Goal: Find specific page/section: Find specific page/section

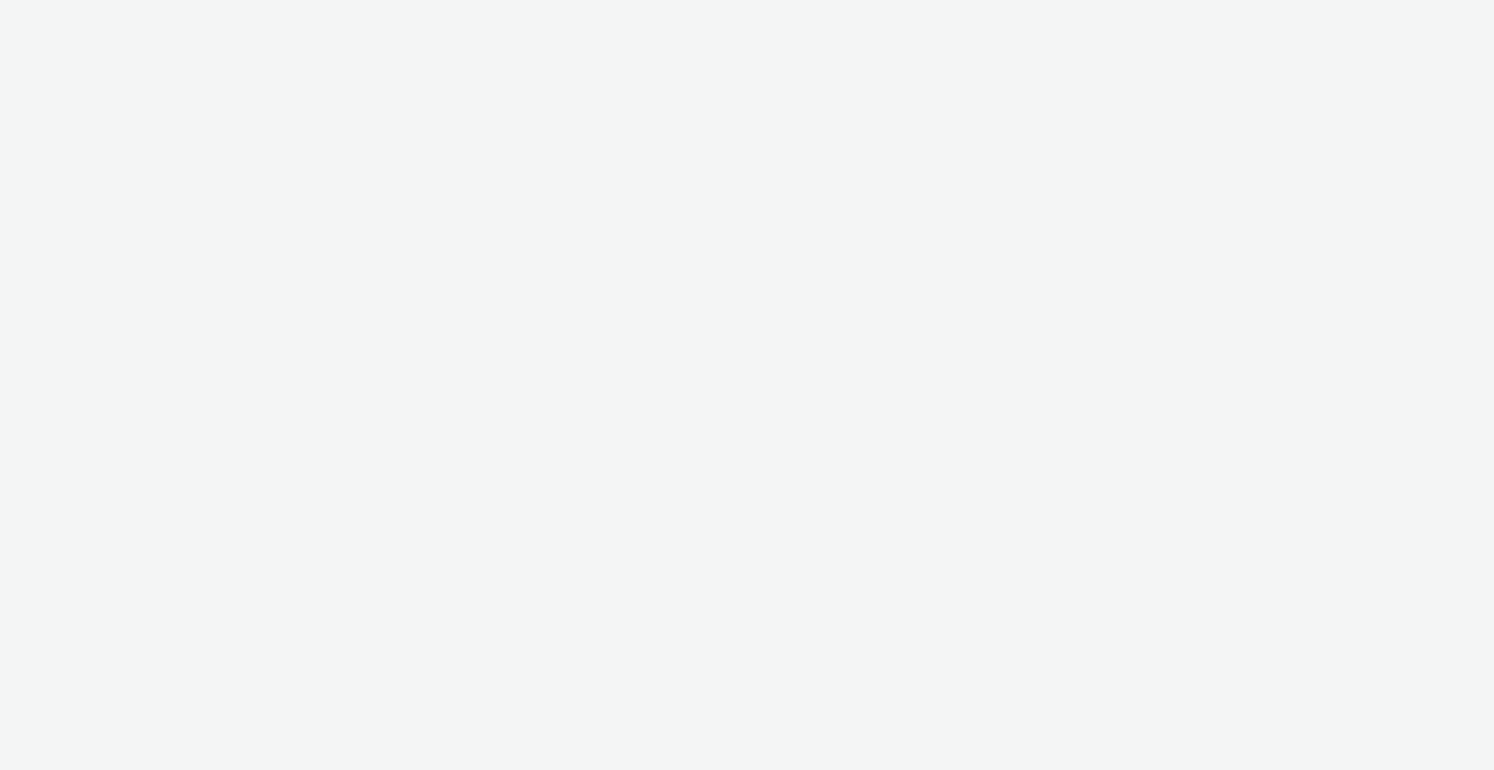
select select "2fc77e36-bb93-4aa3-9dff-dcb08e02eac6"
select select "2405a9d4-3350-4458-8d06-44f78962fa76"
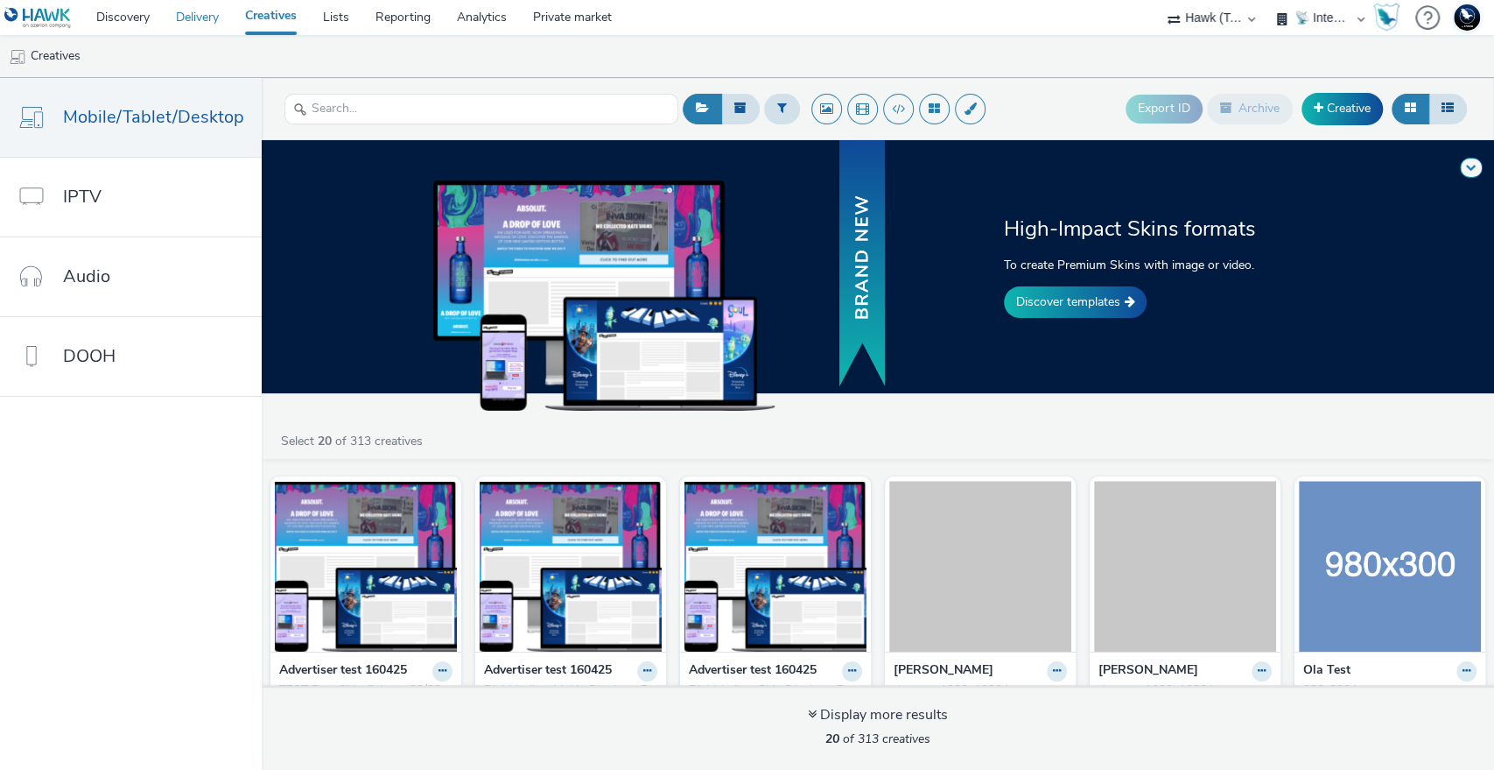
click at [197, 18] on link "Delivery" at bounding box center [197, 17] width 69 height 35
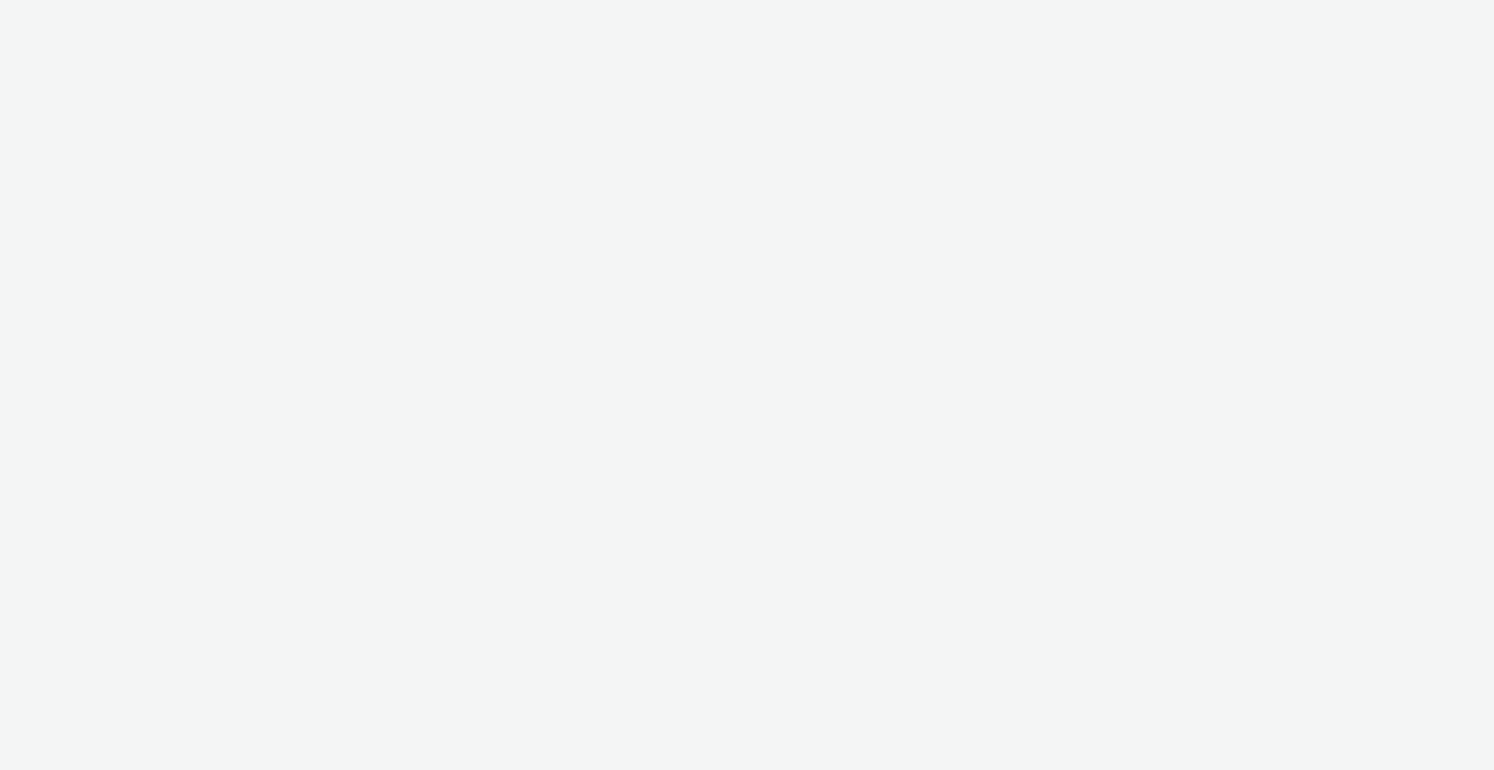
select select "2fc77e36-bb93-4aa3-9dff-dcb08e02eac6"
select select "2405a9d4-3350-4458-8d06-44f78962fa76"
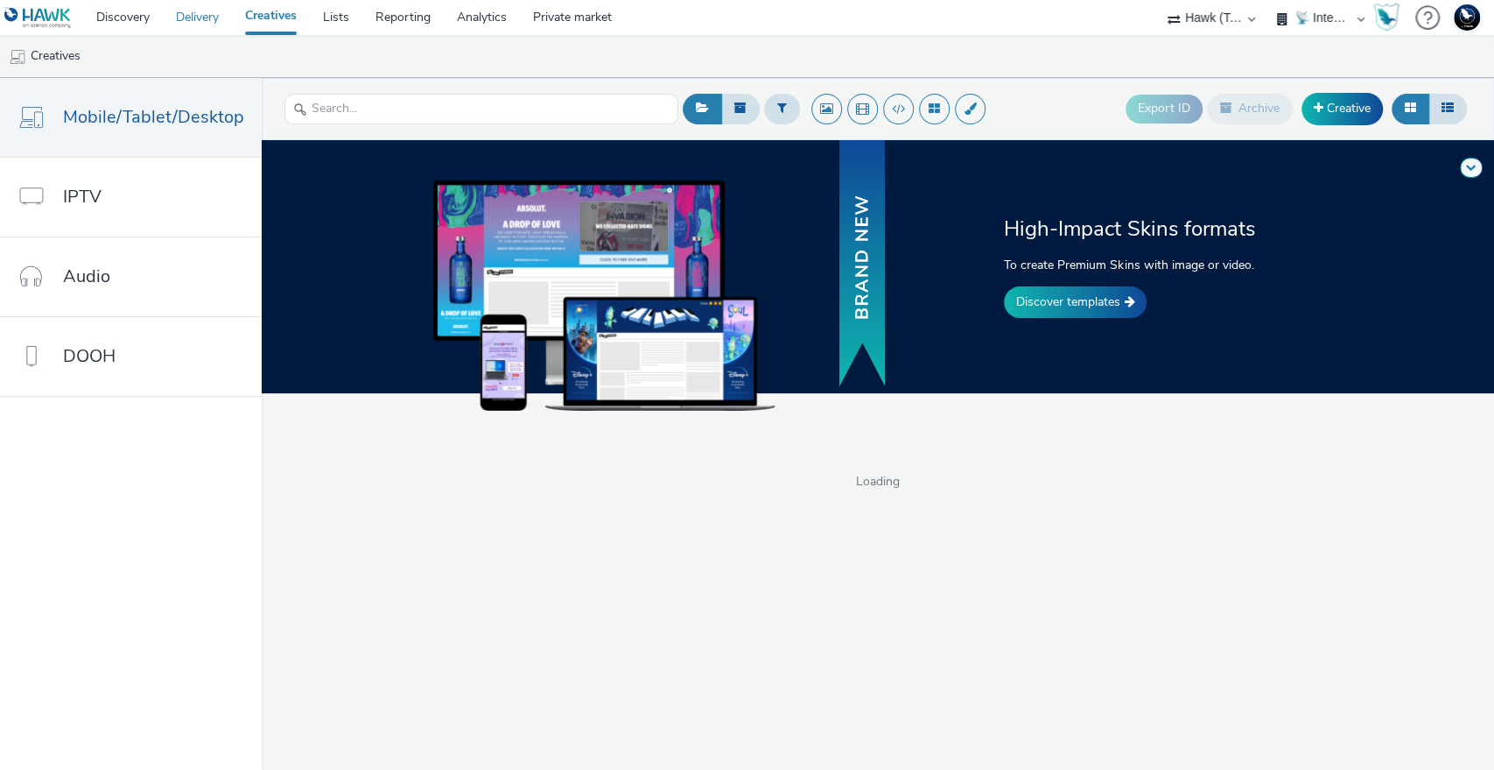
click at [197, 6] on link "Delivery" at bounding box center [197, 17] width 69 height 35
